Goal: Task Accomplishment & Management: Complete application form

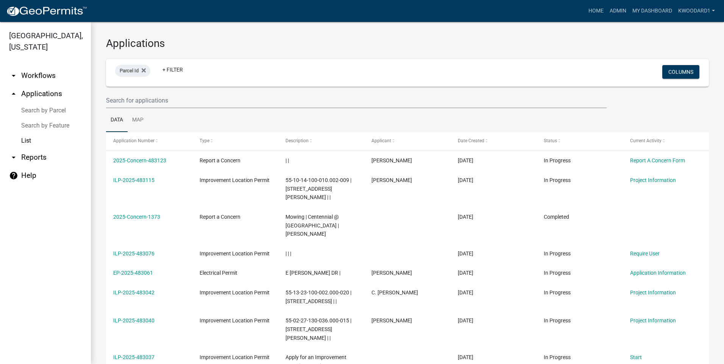
select select "3: 100"
click at [159, 96] on input "text" at bounding box center [356, 101] width 501 height 16
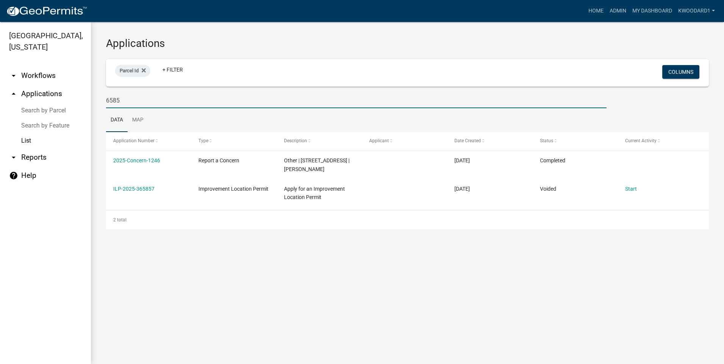
drag, startPoint x: 125, startPoint y: 101, endPoint x: 101, endPoint y: 98, distance: 24.7
click at [101, 98] on div "6585" at bounding box center [356, 101] width 512 height 16
type input "[PERSON_NAME]"
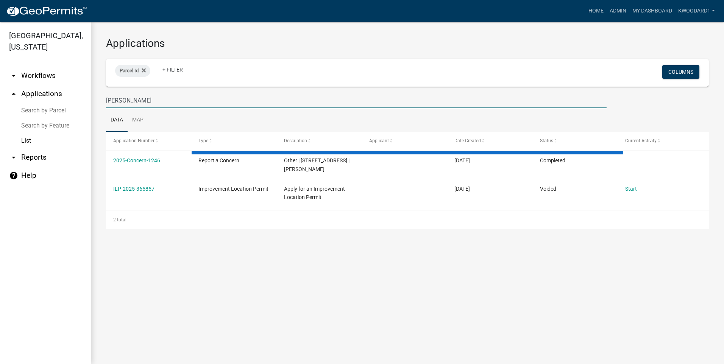
select select "3: 100"
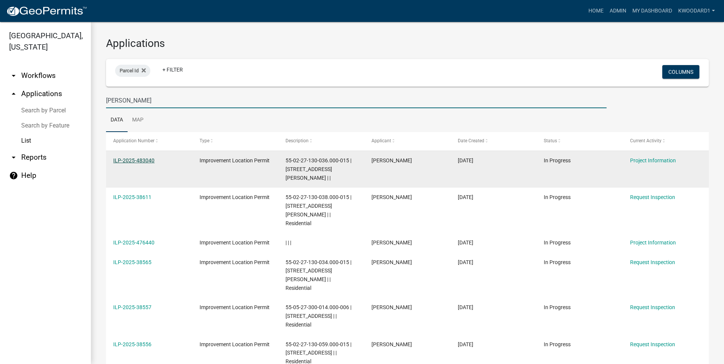
type input "[PERSON_NAME]"
click at [123, 159] on link "ILP-2025-483040" at bounding box center [133, 161] width 41 height 6
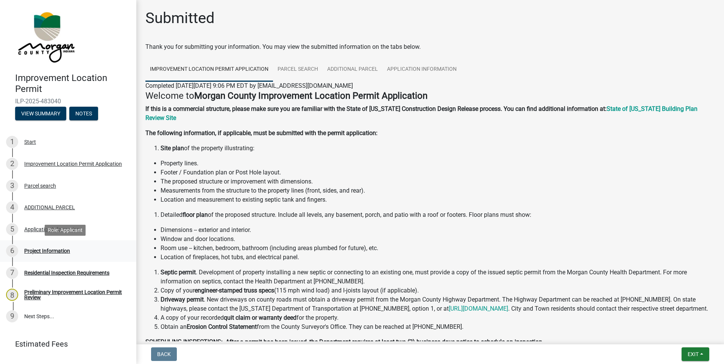
click at [47, 250] on div "Project Information" at bounding box center [47, 250] width 46 height 5
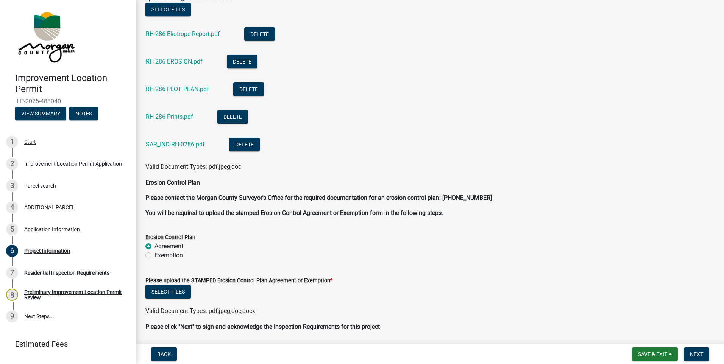
scroll to position [1957, 0]
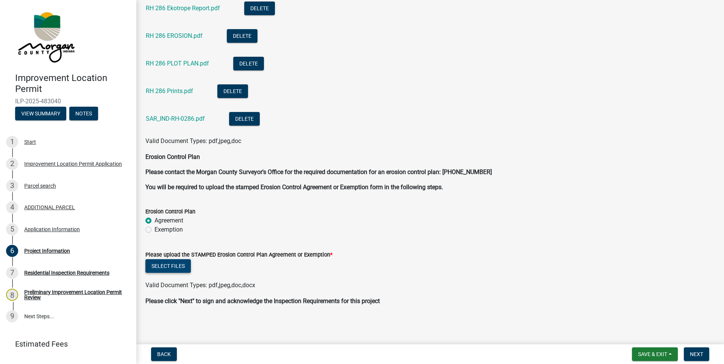
click at [171, 268] on button "Select files" at bounding box center [167, 266] width 45 height 14
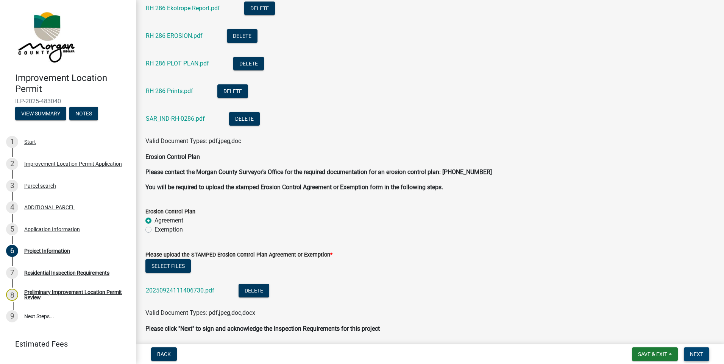
click at [700, 357] on span "Next" at bounding box center [696, 354] width 13 height 6
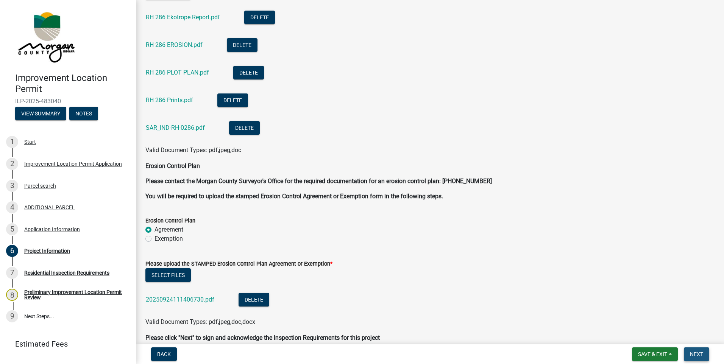
scroll to position [1966, 0]
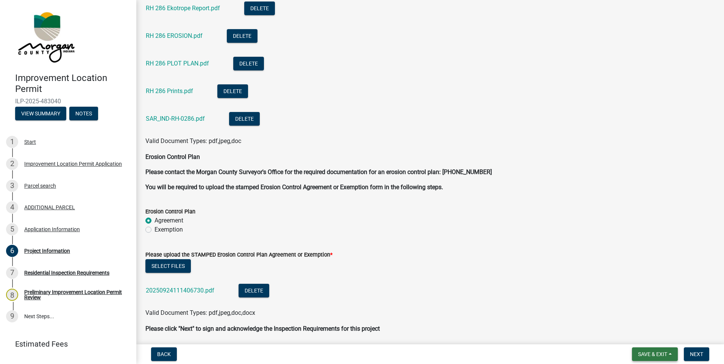
click at [656, 357] on span "Save & Exit" at bounding box center [652, 354] width 29 height 6
click at [643, 336] on button "Save & Exit" at bounding box center [647, 335] width 61 height 18
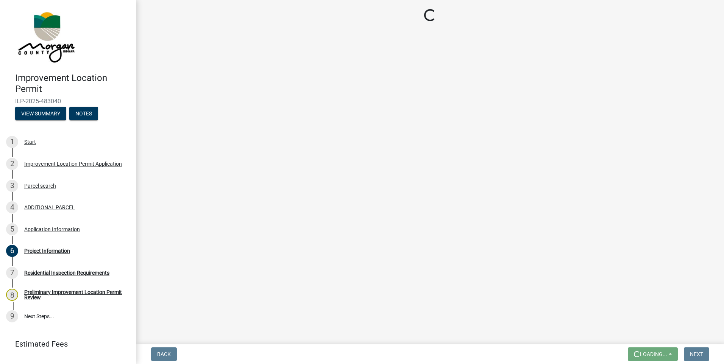
scroll to position [0, 0]
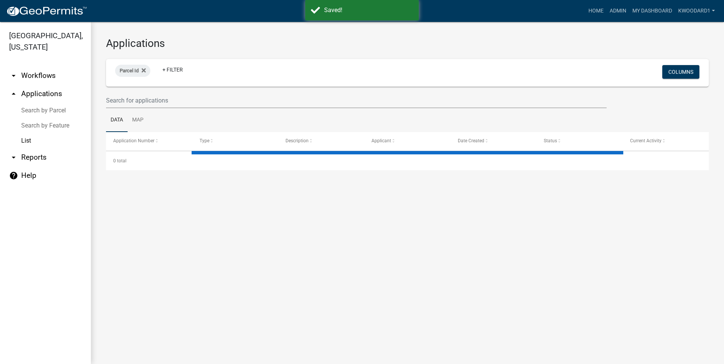
select select "3: 100"
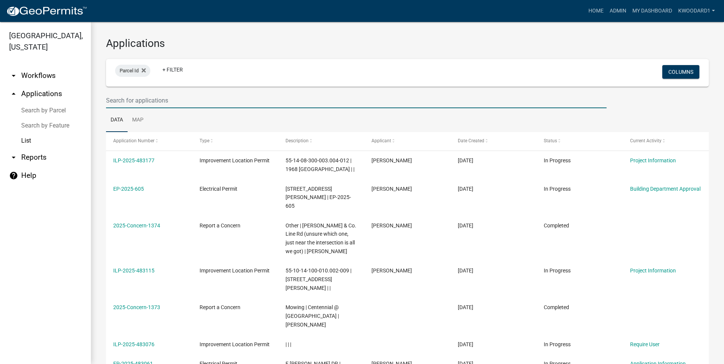
click at [138, 105] on input "text" at bounding box center [356, 101] width 501 height 16
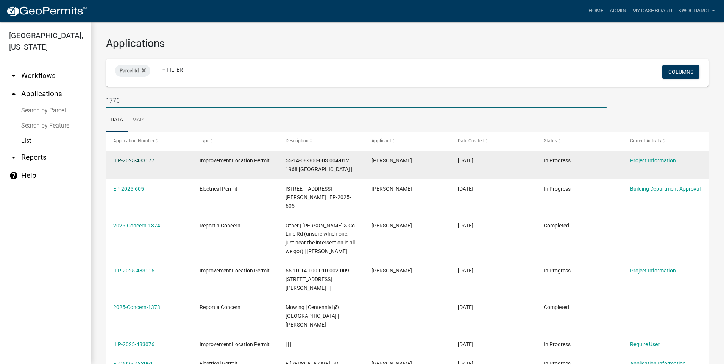
type input "1776"
click at [146, 161] on link "ILP-2025-483177" at bounding box center [133, 161] width 41 height 6
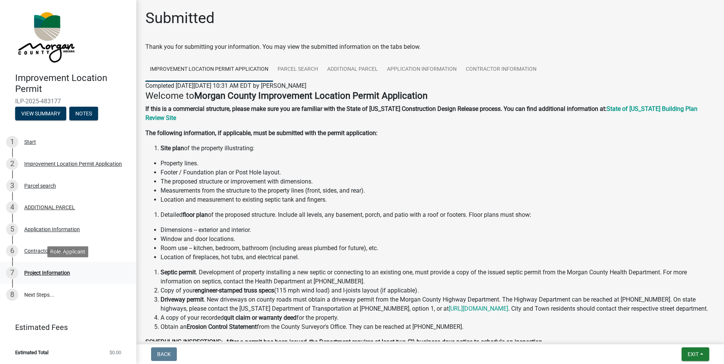
click at [57, 273] on div "Project Information" at bounding box center [47, 272] width 46 height 5
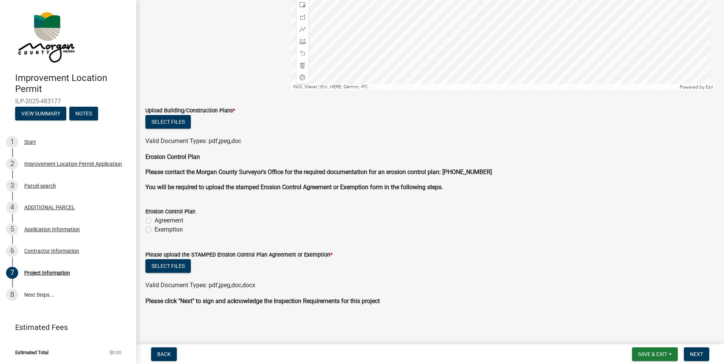
scroll to position [1256, 0]
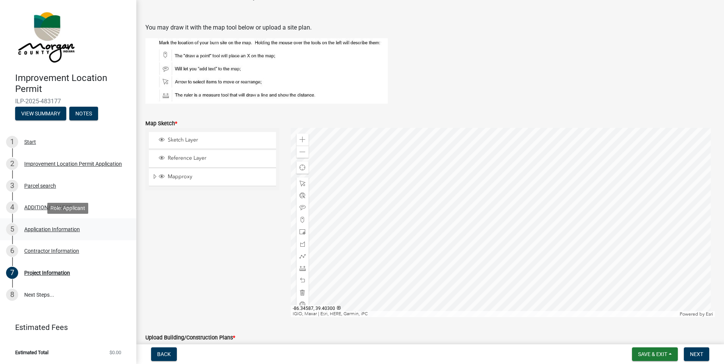
click at [69, 227] on div "Application Information" at bounding box center [52, 229] width 56 height 5
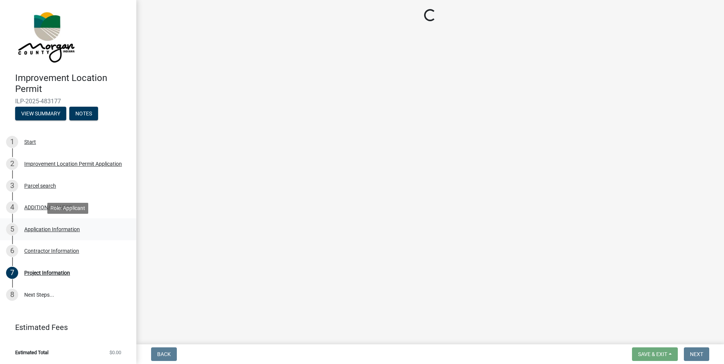
scroll to position [0, 0]
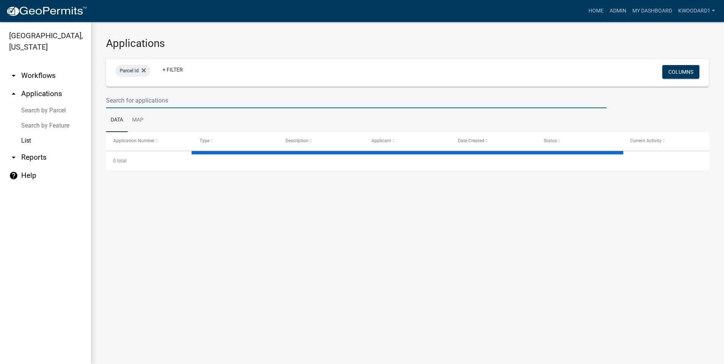
click at [114, 103] on input "text" at bounding box center [356, 101] width 501 height 16
select select "3: 100"
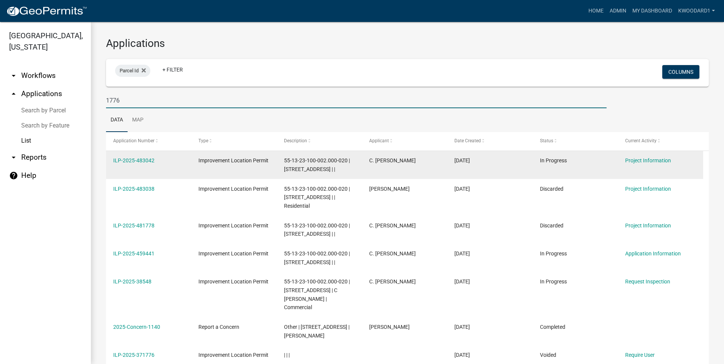
type input "1776"
click at [130, 156] on div "ILP-2025-483042" at bounding box center [148, 160] width 71 height 9
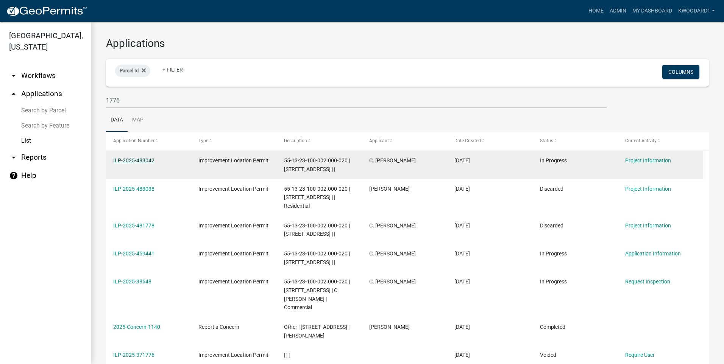
click at [129, 160] on link "ILP-2025-483042" at bounding box center [133, 161] width 41 height 6
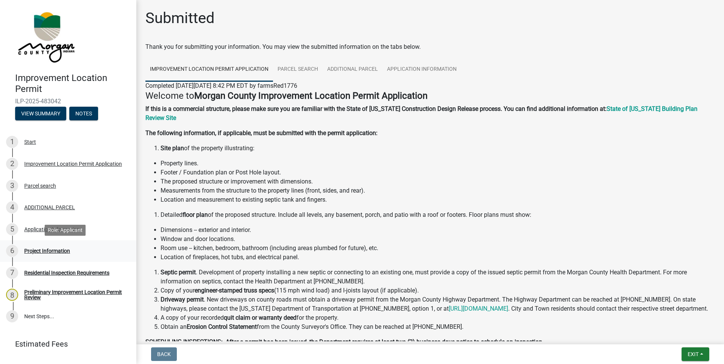
click at [37, 249] on div "Project Information" at bounding box center [47, 250] width 46 height 5
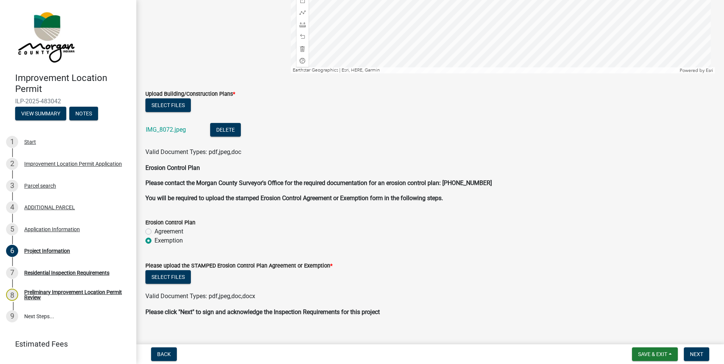
scroll to position [1628, 0]
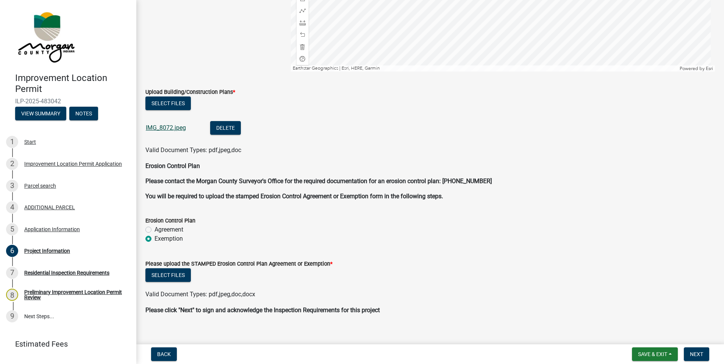
click at [170, 130] on link "IMG_8072.jpeg" at bounding box center [166, 127] width 40 height 7
click at [166, 273] on button "Select files" at bounding box center [167, 275] width 45 height 14
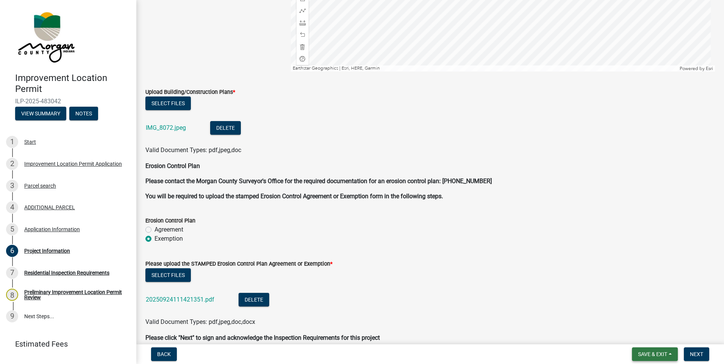
click at [645, 354] on span "Save & Exit" at bounding box center [652, 354] width 29 height 6
click at [640, 337] on button "Save & Exit" at bounding box center [647, 335] width 61 height 18
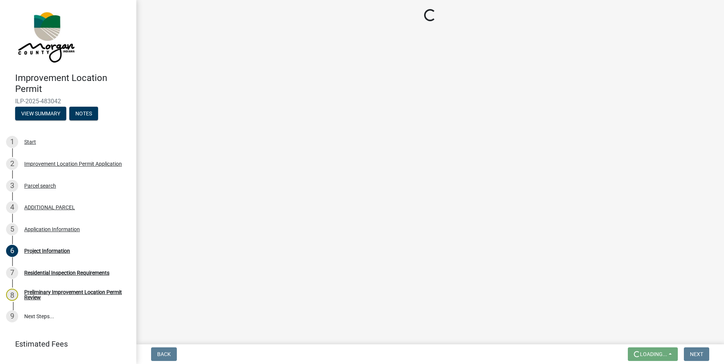
scroll to position [0, 0]
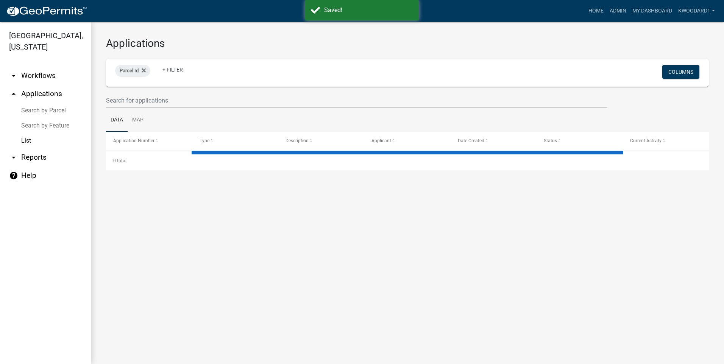
select select "3: 100"
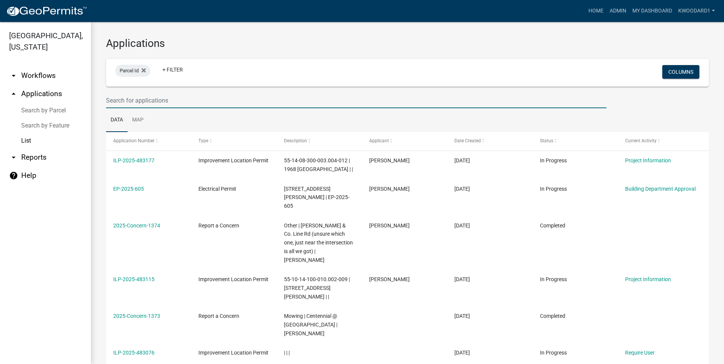
click at [183, 101] on input "text" at bounding box center [356, 101] width 501 height 16
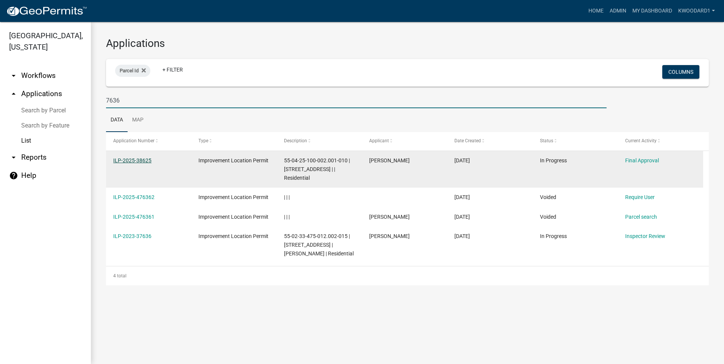
type input "7636"
click at [135, 162] on link "ILP-2025-38625" at bounding box center [132, 161] width 38 height 6
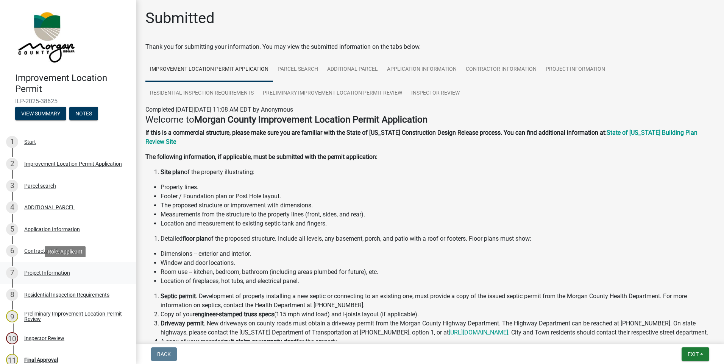
click at [45, 275] on div "Project Information" at bounding box center [47, 272] width 46 height 5
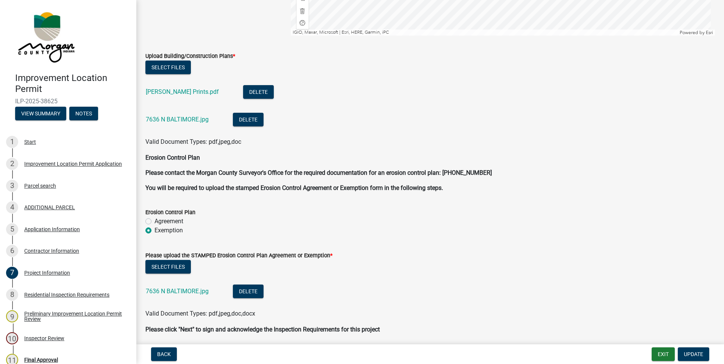
scroll to position [1609, 0]
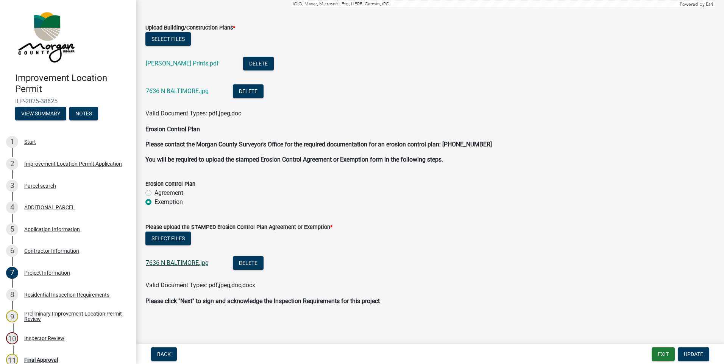
click at [197, 260] on link "7636 N BALTIMORE.jpg" at bounding box center [177, 262] width 63 height 7
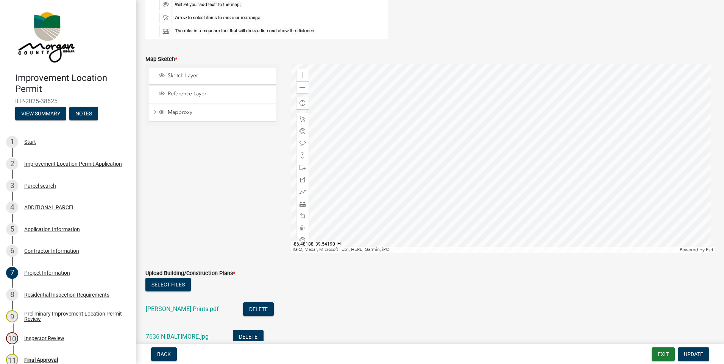
scroll to position [1344, 0]
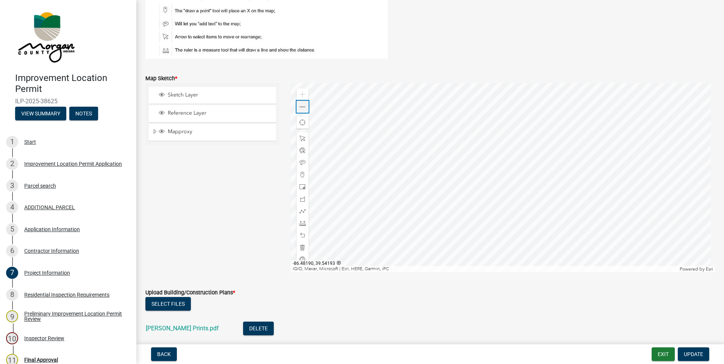
click at [303, 105] on span at bounding box center [303, 107] width 6 height 6
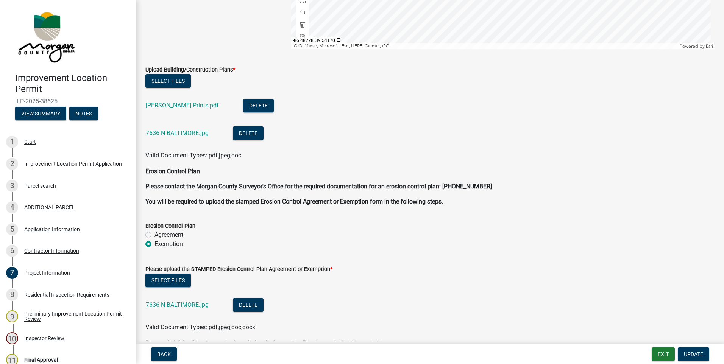
scroll to position [1571, 0]
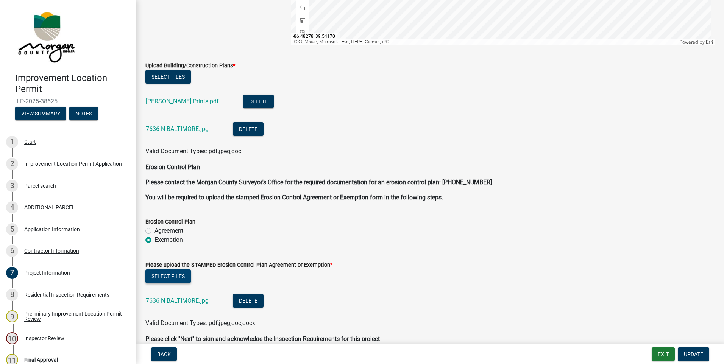
click at [165, 275] on button "Select files" at bounding box center [167, 277] width 45 height 14
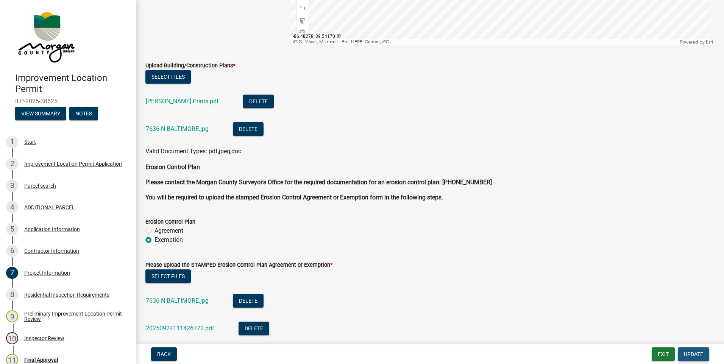
click at [692, 356] on span "Update" at bounding box center [693, 354] width 19 height 6
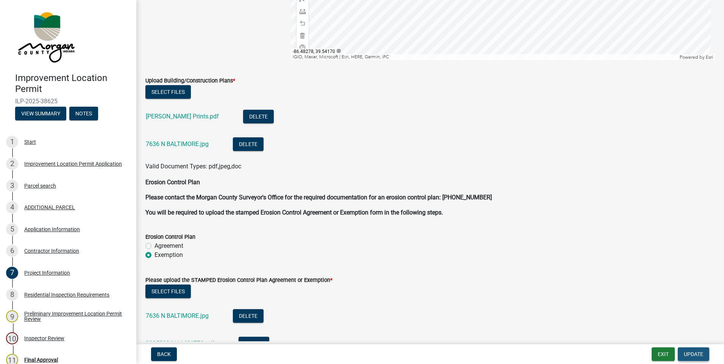
scroll to position [1586, 0]
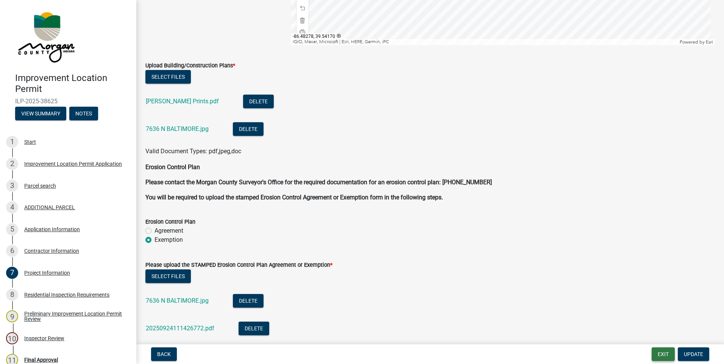
click at [668, 356] on button "Exit" at bounding box center [663, 355] width 23 height 14
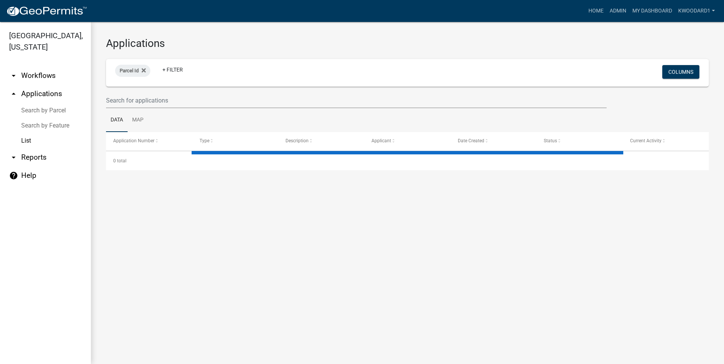
select select "3: 100"
